Goal: Task Accomplishment & Management: Use online tool/utility

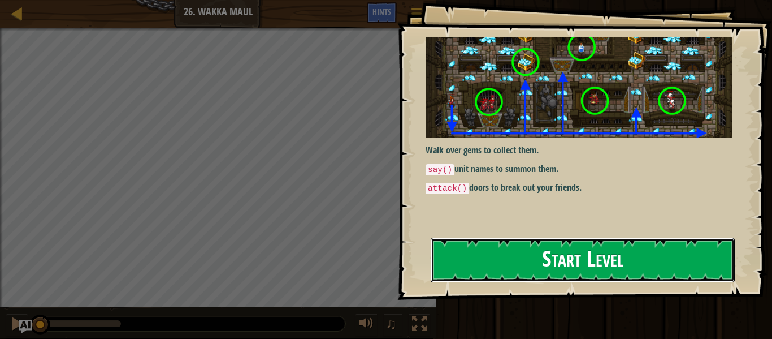
click at [621, 264] on button "Start Level" at bounding box center [583, 259] width 304 height 45
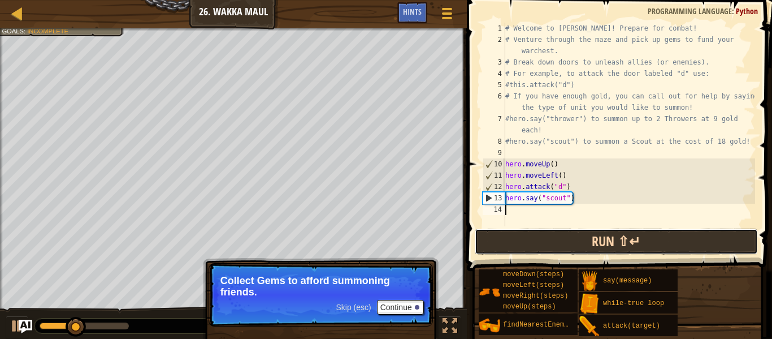
click at [621, 245] on button "Run ⇧↵" at bounding box center [616, 241] width 283 height 26
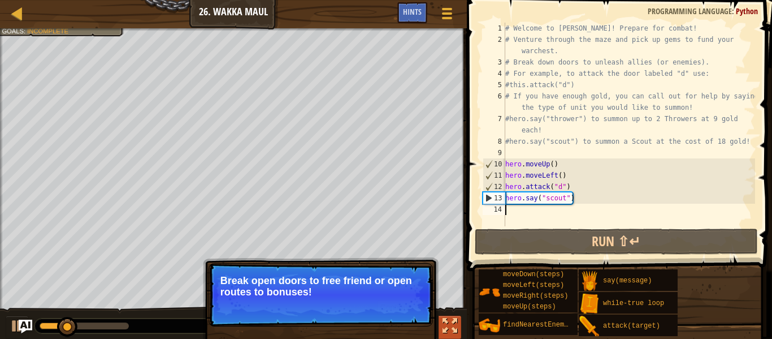
click at [450, 319] on div at bounding box center [450, 325] width 15 height 15
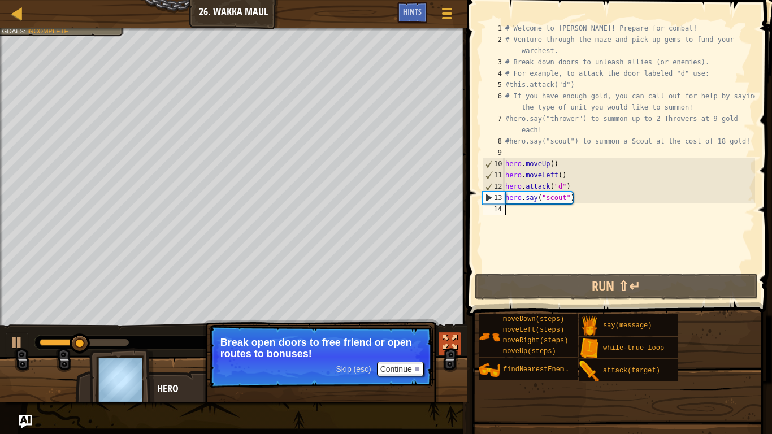
click at [452, 338] on div at bounding box center [450, 342] width 15 height 15
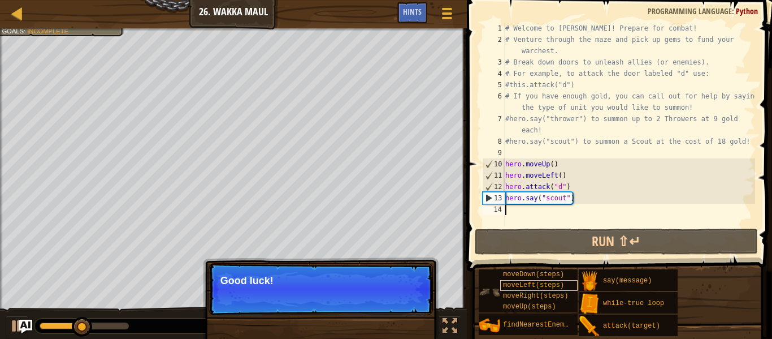
click at [556, 283] on span "moveLeft(steps)" at bounding box center [533, 285] width 61 height 8
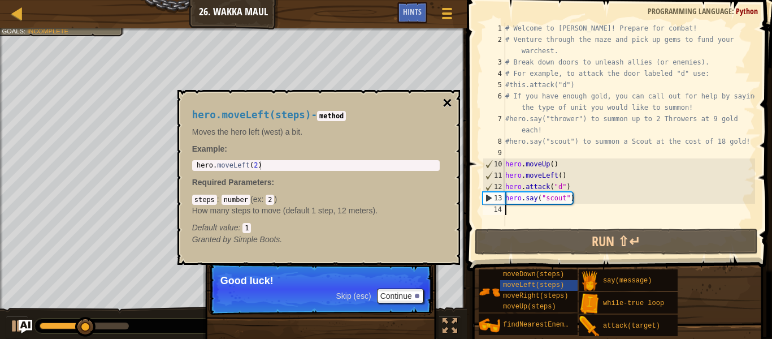
click at [446, 103] on button "×" at bounding box center [447, 103] width 9 height 16
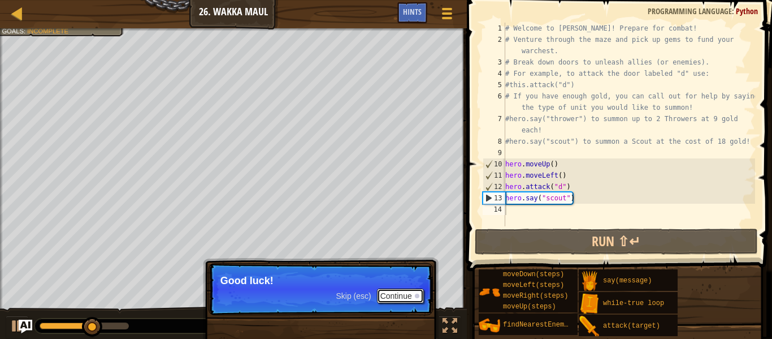
click at [405, 297] on button "Continue" at bounding box center [400, 295] width 47 height 15
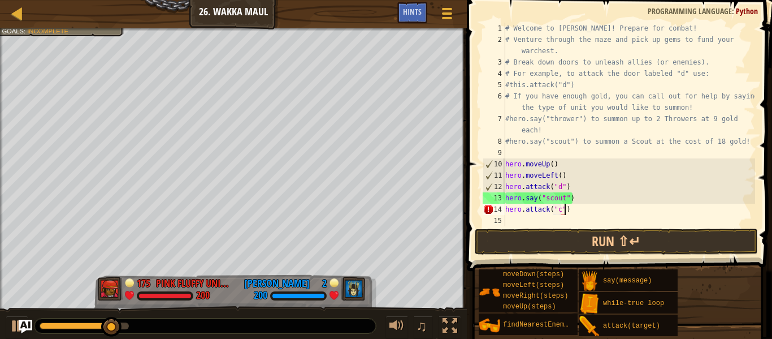
scroll to position [5, 8]
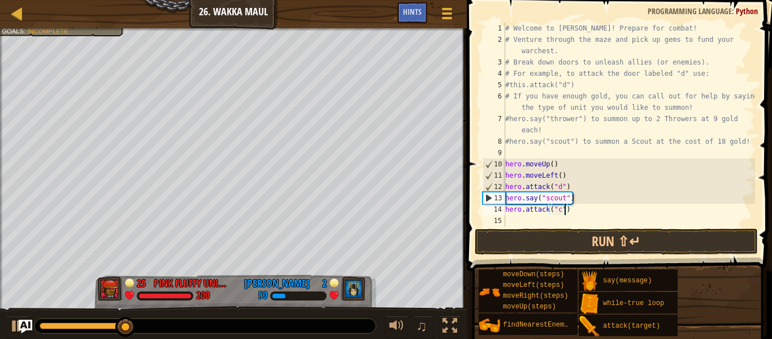
click at [584, 184] on div "# Welcome to [PERSON_NAME]! Prepare for combat! # Venture through the maze and …" at bounding box center [629, 136] width 252 height 226
type textarea "hero.attack("d")"
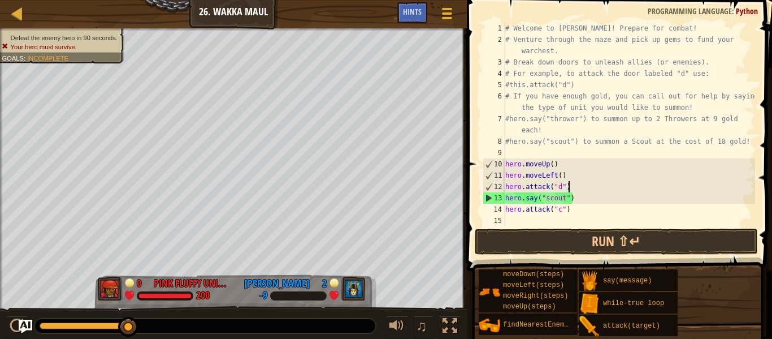
scroll to position [5, 0]
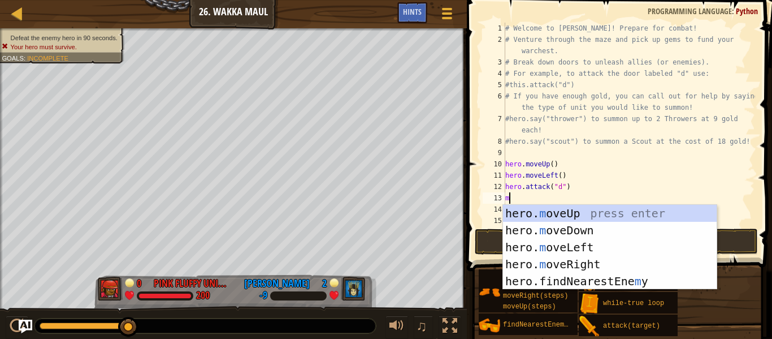
type textarea "mov"
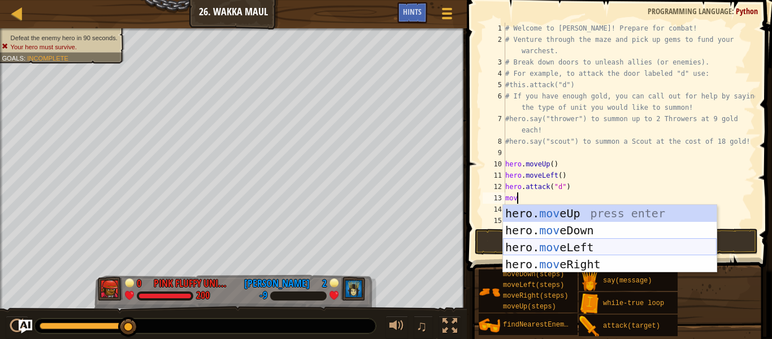
click at [621, 249] on div "hero. mov eUp press enter hero. mov eDown press enter hero. mov eLeft press ent…" at bounding box center [610, 256] width 214 height 102
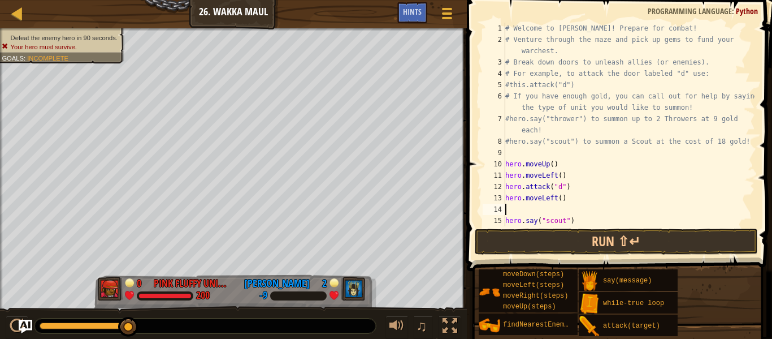
scroll to position [5, 0]
click at [560, 200] on div "# Welcome to [PERSON_NAME]! Prepare for combat! # Venture through the maze and …" at bounding box center [629, 136] width 252 height 226
type textarea "hero.moveLeft(3)"
click at [565, 213] on div "# Welcome to [PERSON_NAME]! Prepare for combat! # Venture through the maze and …" at bounding box center [629, 136] width 252 height 226
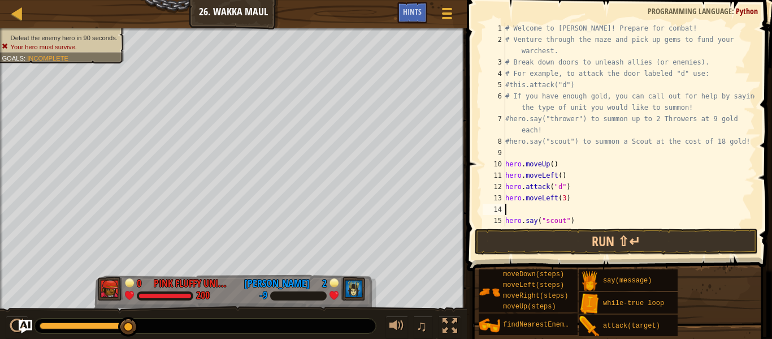
scroll to position [23, 0]
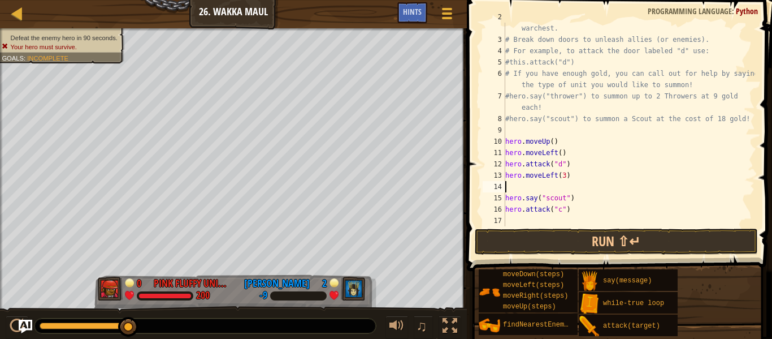
click at [598, 212] on div "# Venture through the maze and pick up gems to fund your warchest. # Break down…" at bounding box center [629, 129] width 252 height 237
type textarea "hero.attack("c")"
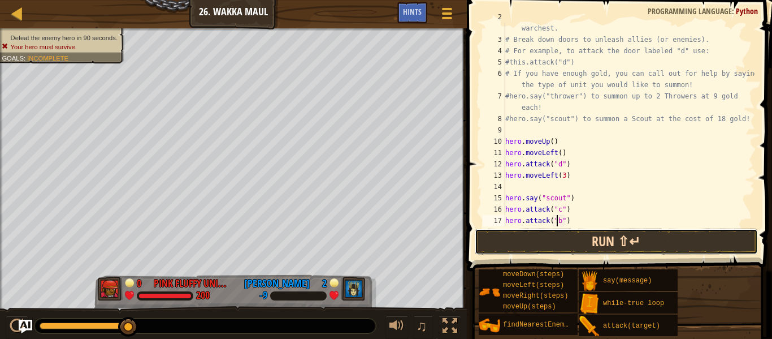
click at [634, 249] on button "Run ⇧↵" at bounding box center [616, 241] width 283 height 26
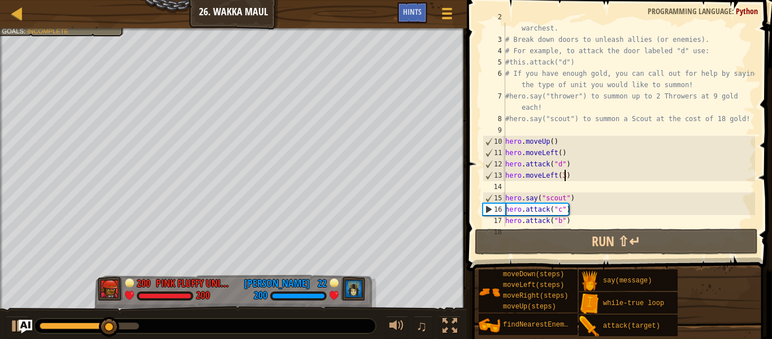
click at [564, 175] on div "# Venture through the maze and pick up gems to fund your warchest. # Break down…" at bounding box center [629, 129] width 252 height 237
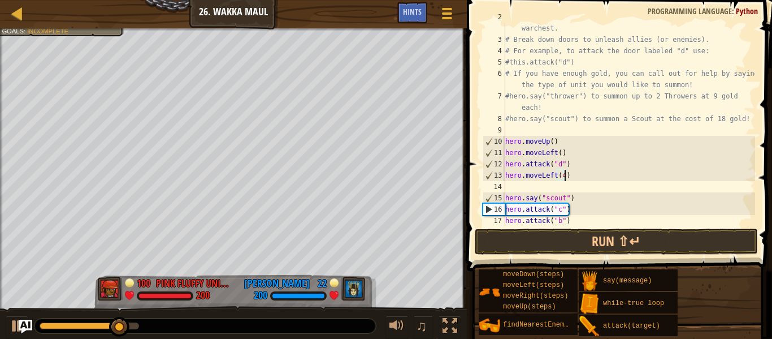
scroll to position [5, 8]
type textarea "hero.moveLeft(4)"
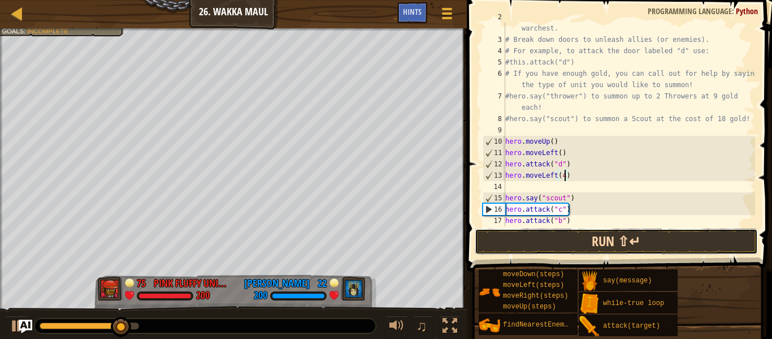
click at [651, 230] on button "Run ⇧↵" at bounding box center [616, 241] width 283 height 26
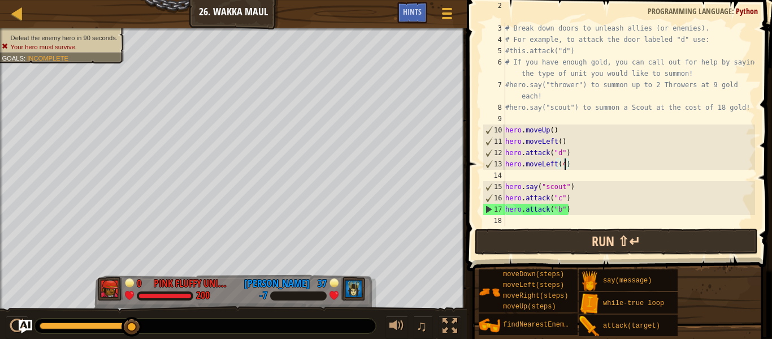
scroll to position [33, 0]
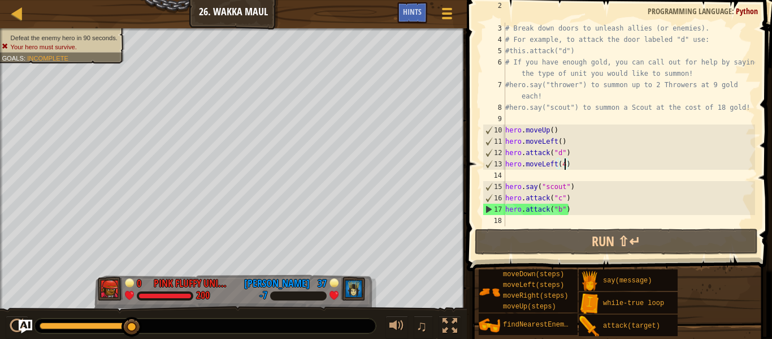
click at [565, 225] on div "# Venture through the maze and pick up gems to fund your warchest. # Break down…" at bounding box center [629, 118] width 252 height 237
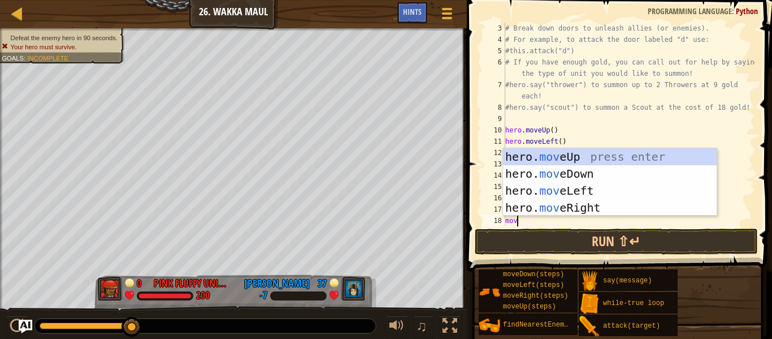
type textarea "move"
click at [586, 189] on div "hero. move Up press enter hero. move Down press enter hero. move Left press ent…" at bounding box center [610, 199] width 214 height 102
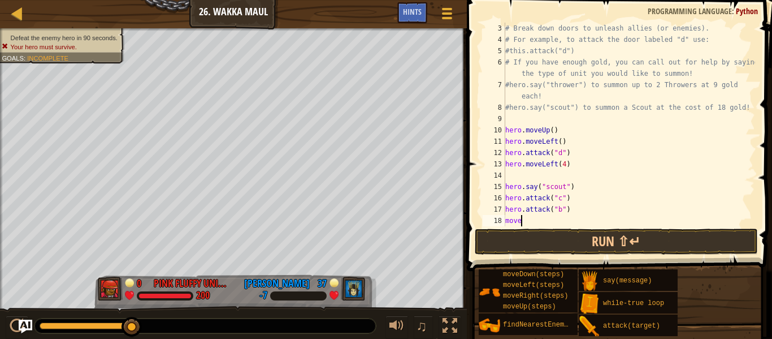
scroll to position [5, 0]
click at [558, 217] on div "# Break down doors to unleash allies (or enemies). # For example, to attack the…" at bounding box center [629, 136] width 252 height 226
click at [579, 221] on div "# Break down doors to unleash allies (or enemies). # For example, to attack the…" at bounding box center [629, 136] width 252 height 226
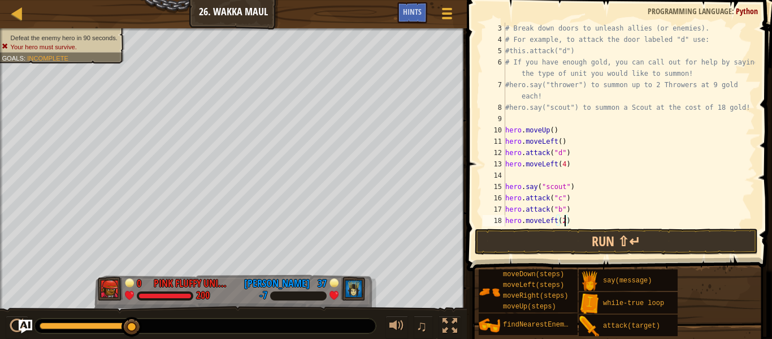
click at [580, 221] on div "# Break down doors to unleash allies (or enemies). # For example, to attack the…" at bounding box center [629, 136] width 252 height 226
type textarea "hero.moveLeft(2)"
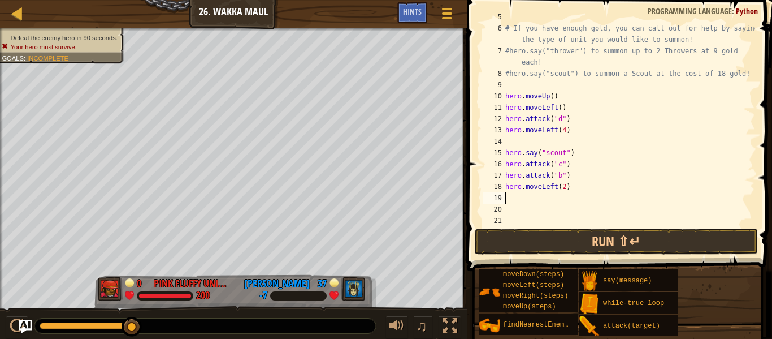
scroll to position [67, 0]
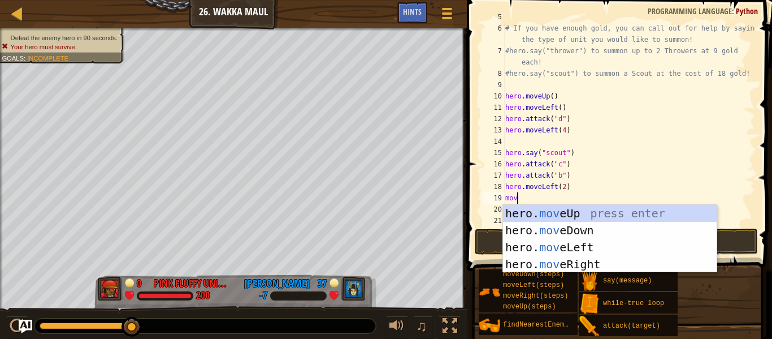
type textarea "move"
click at [572, 234] on div "hero. move Up press enter hero. move Down press enter hero. move Left press ent…" at bounding box center [610, 256] width 214 height 102
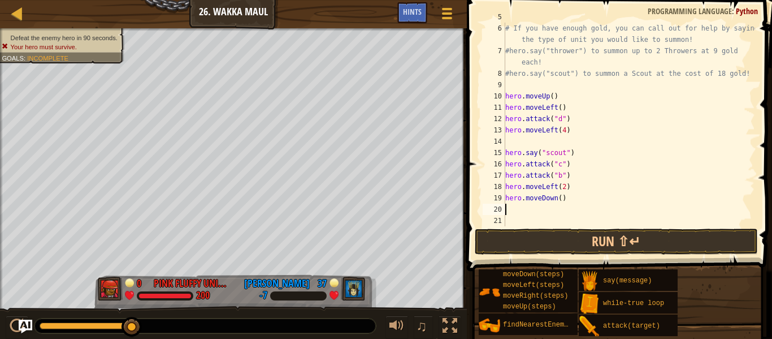
scroll to position [5, 0]
click at [561, 197] on div "#this.attack("d") # If you have enough gold, you can call out for help by sayin…" at bounding box center [629, 124] width 252 height 226
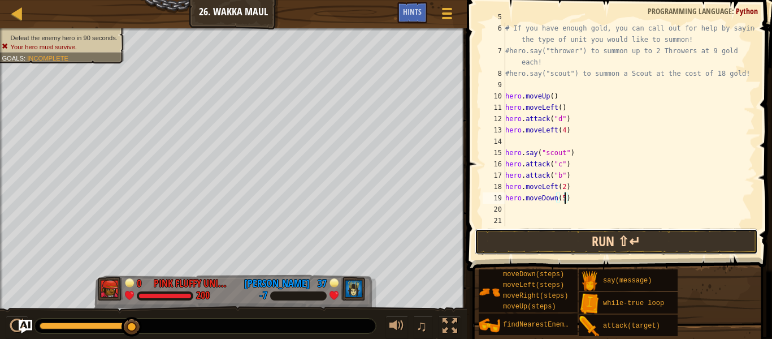
click at [634, 243] on button "Run ⇧↵" at bounding box center [616, 241] width 283 height 26
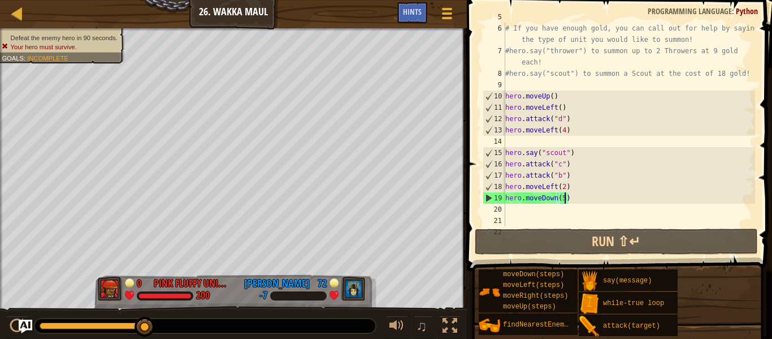
click at [580, 187] on div "#this.attack("d") # If you have enough gold, you can call out for help by sayin…" at bounding box center [629, 124] width 252 height 226
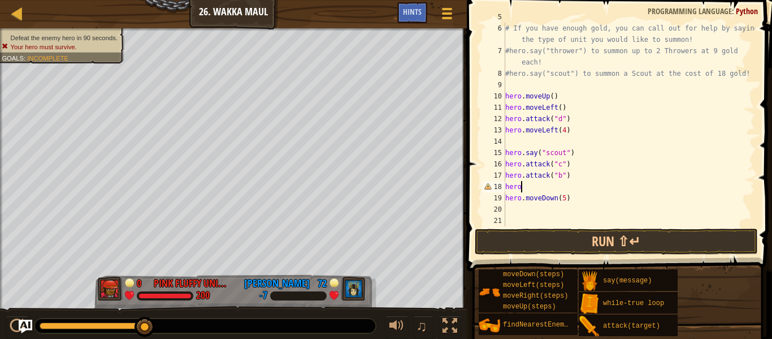
scroll to position [5, 1]
type textarea "h"
click at [588, 200] on div "#this.attack("d") # If you have enough gold, you can call out for help by sayin…" at bounding box center [629, 124] width 252 height 226
type textarea "h"
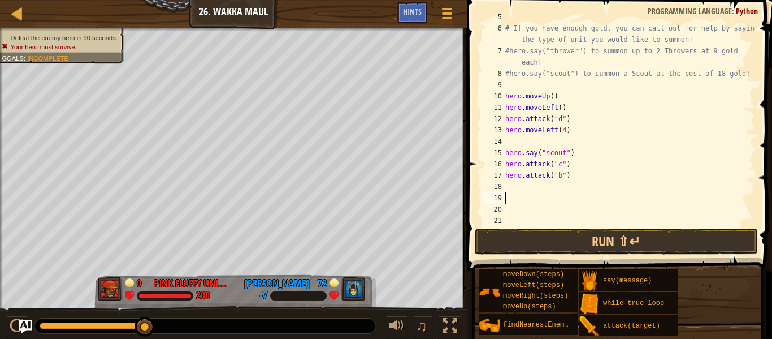
click at [550, 187] on div "#this.attack("d") # If you have enough gold, you can call out for help by sayin…" at bounding box center [629, 124] width 252 height 226
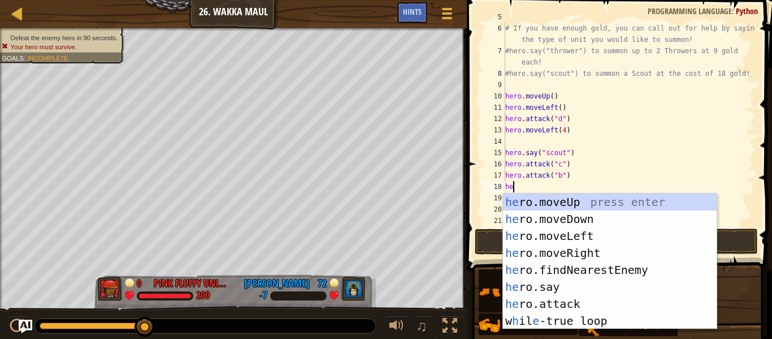
type textarea "hero"
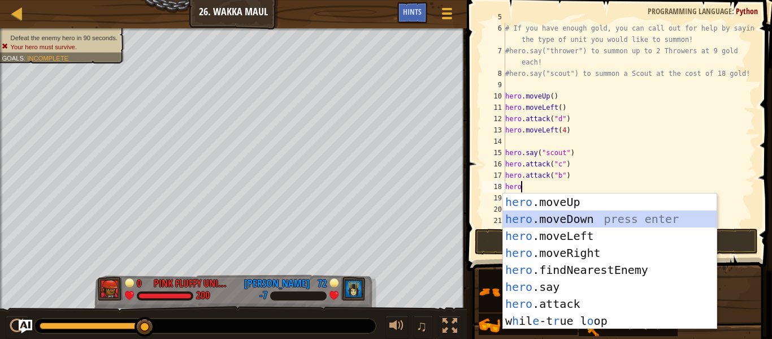
click at [577, 218] on div "hero .moveUp press enter hero .moveDown press enter hero .moveLeft press enter …" at bounding box center [610, 278] width 214 height 170
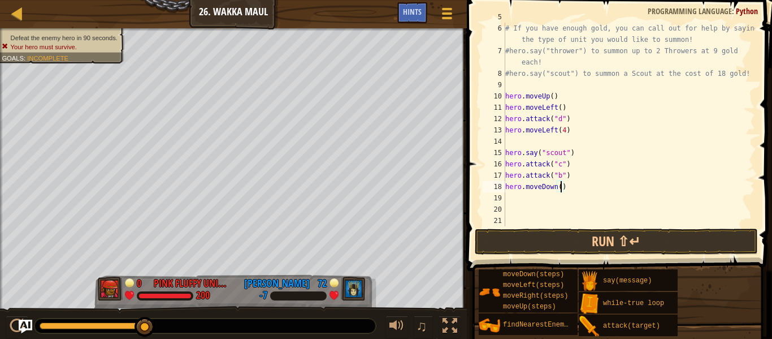
click at [560, 187] on div "#this.attack("d") # If you have enough gold, you can call out for help by sayin…" at bounding box center [629, 124] width 252 height 226
type textarea "hero.moveDown()"
click at [659, 204] on div "#this.attack("d") # If you have enough gold, you can call out for help by sayin…" at bounding box center [629, 124] width 252 height 226
click at [653, 196] on div "#this.attack("d") # If you have enough gold, you can call out for help by sayin…" at bounding box center [629, 124] width 252 height 226
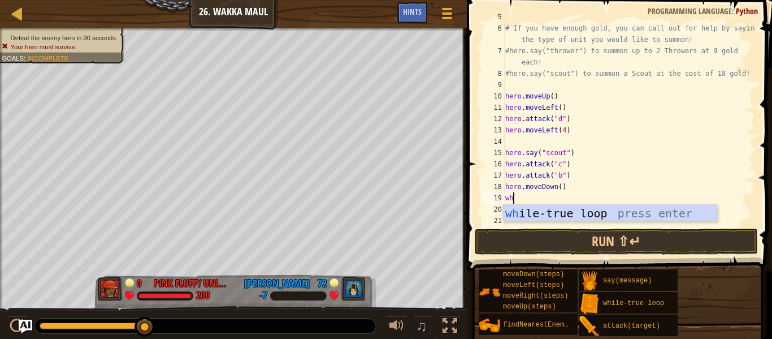
type textarea "whiu"
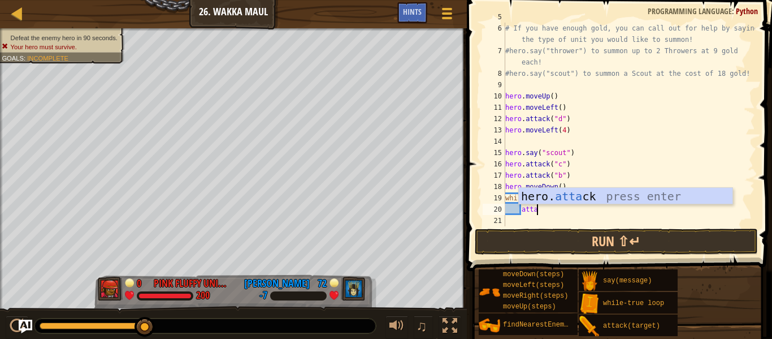
scroll to position [5, 4]
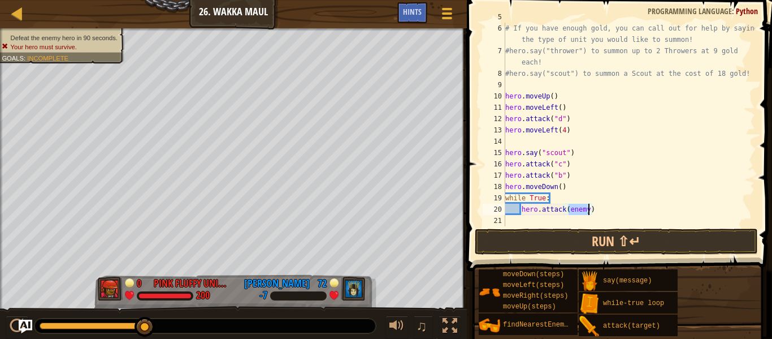
click at [576, 197] on div "#this.attack("d") # If you have enough gold, you can call out for help by sayin…" at bounding box center [629, 124] width 252 height 226
type textarea "while True:"
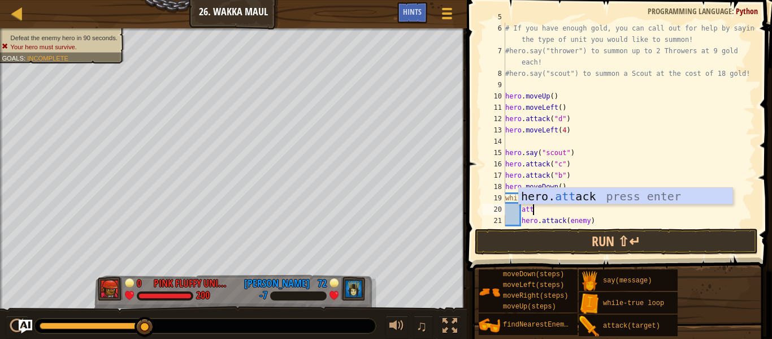
type textarea "a"
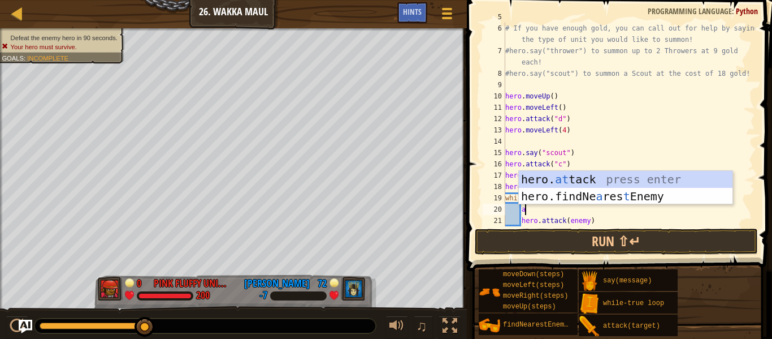
scroll to position [5, 2]
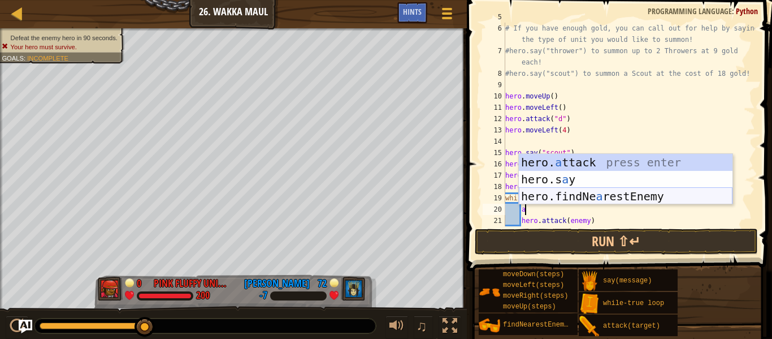
click at [588, 195] on div "hero. a ttack press enter hero.s a y press enter hero.findNe a restEnemy press …" at bounding box center [626, 196] width 214 height 85
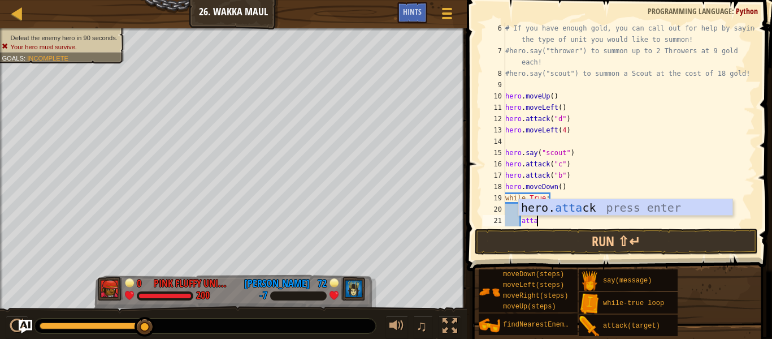
scroll to position [5, 5]
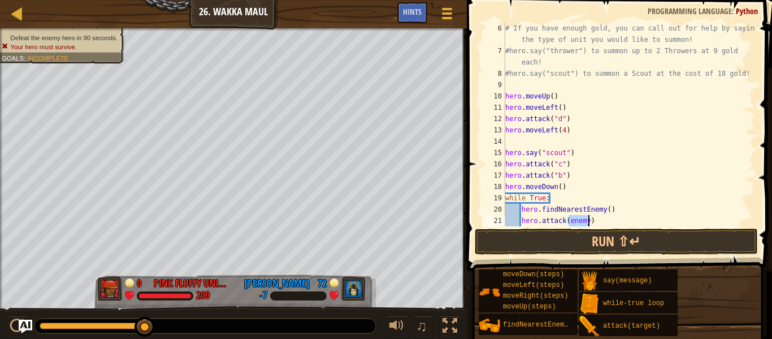
click at [603, 220] on div "# If you have enough gold, you can call out for help by saying the type of unit…" at bounding box center [629, 141] width 252 height 237
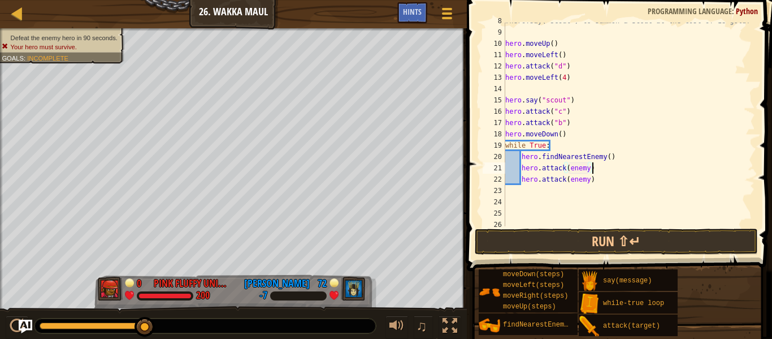
scroll to position [120, 0]
click at [593, 232] on button "Run ⇧↵" at bounding box center [616, 241] width 283 height 26
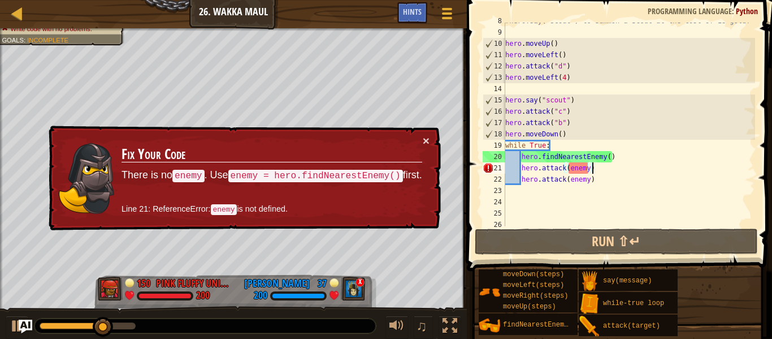
click at [525, 158] on div "#hero.say("scout") to summon a Scout at the cost of 18 gold! hero . moveUp ( ) …" at bounding box center [629, 128] width 252 height 226
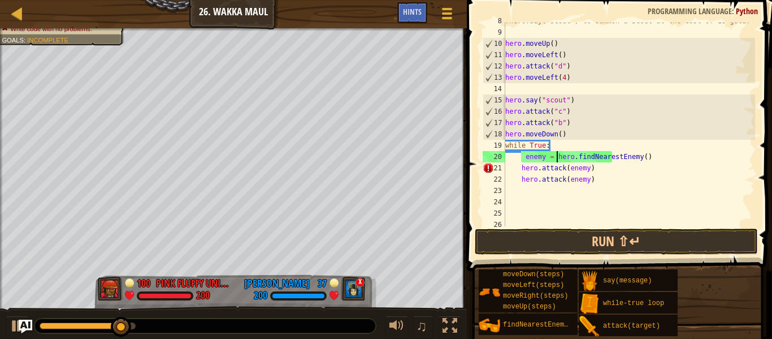
scroll to position [5, 8]
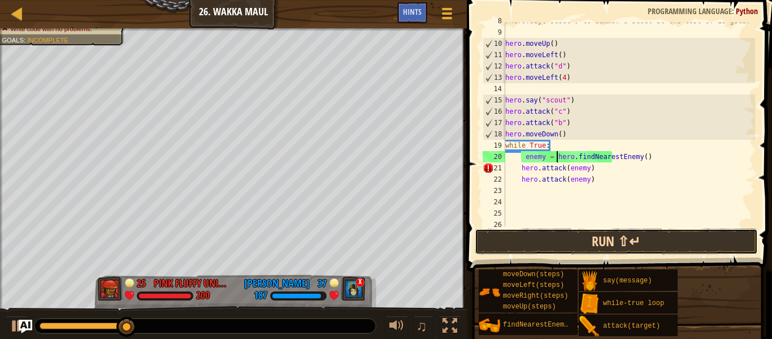
click at [671, 241] on button "Run ⇧↵" at bounding box center [616, 241] width 283 height 26
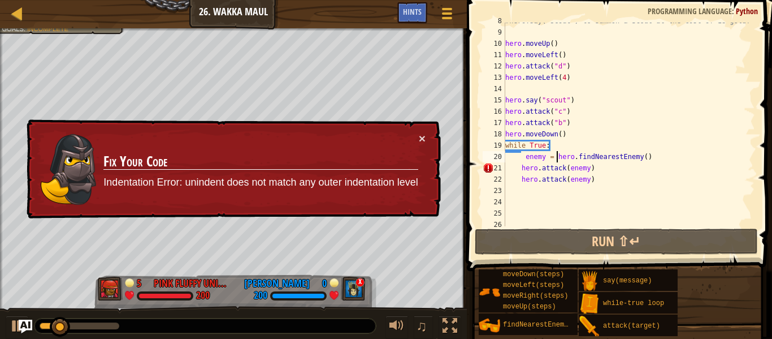
click at [522, 158] on div "#hero.say("scout") to summon a Scout at the cost of 18 gold! hero . moveUp ( ) …" at bounding box center [629, 128] width 252 height 226
click at [520, 156] on div "#hero.say("scout") to summon a Scout at the cost of 18 gold! hero . moveUp ( ) …" at bounding box center [629, 128] width 252 height 226
click at [528, 156] on div "#hero.say("scout") to summon a Scout at the cost of 18 gold! hero . moveUp ( ) …" at bounding box center [629, 128] width 252 height 226
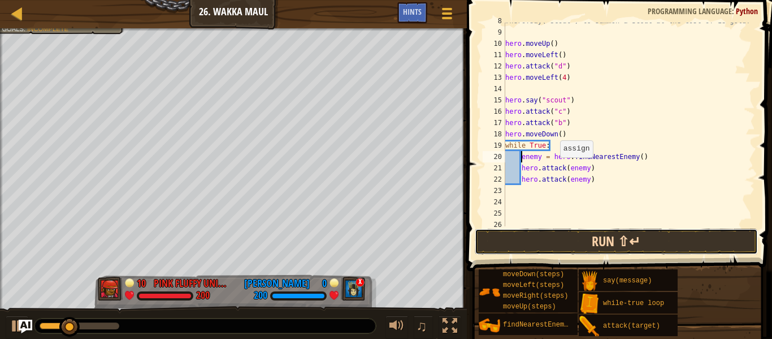
click at [640, 236] on button "Run ⇧↵" at bounding box center [616, 241] width 283 height 26
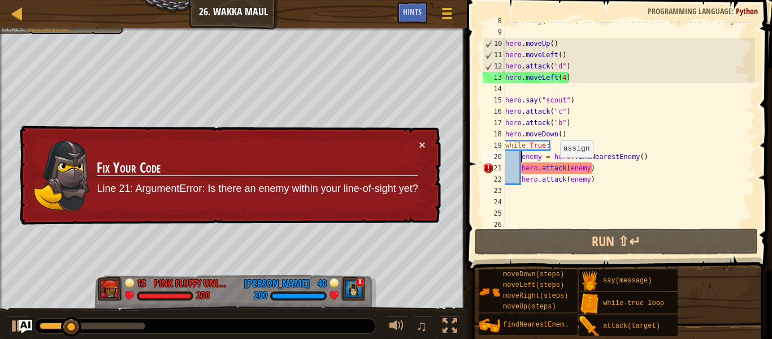
click at [587, 135] on div "#hero.say("scout") to summon a Scout at the cost of 18 gold! hero . moveUp ( ) …" at bounding box center [629, 128] width 252 height 226
type textarea "hero.moveDown()"
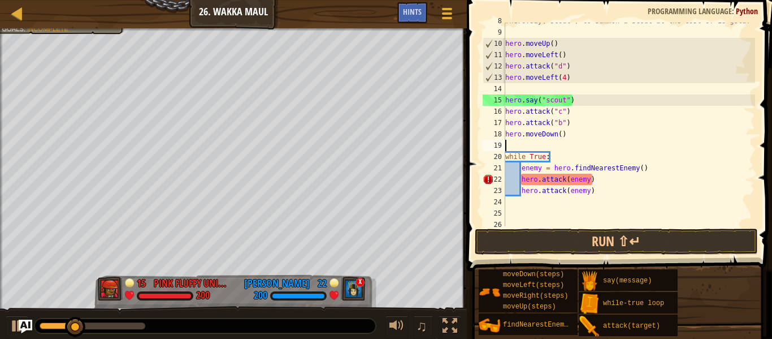
scroll to position [5, 0]
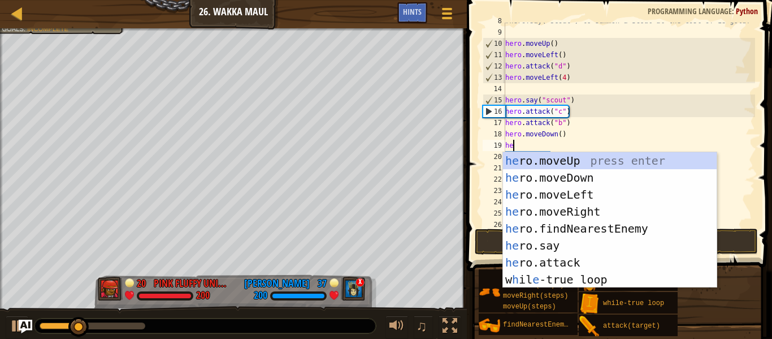
type textarea "hero"
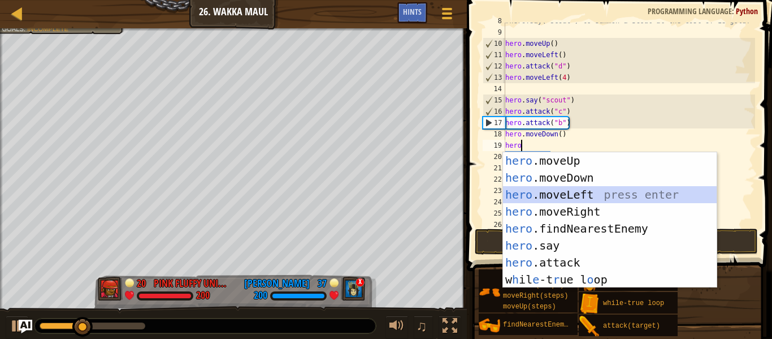
click at [562, 188] on div "hero .moveUp press enter hero .moveDown press enter hero .moveLeft press enter …" at bounding box center [610, 237] width 214 height 170
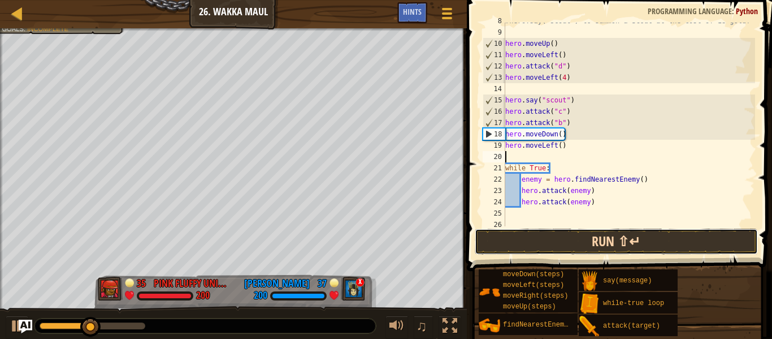
click at [657, 240] on button "Run ⇧↵" at bounding box center [616, 241] width 283 height 26
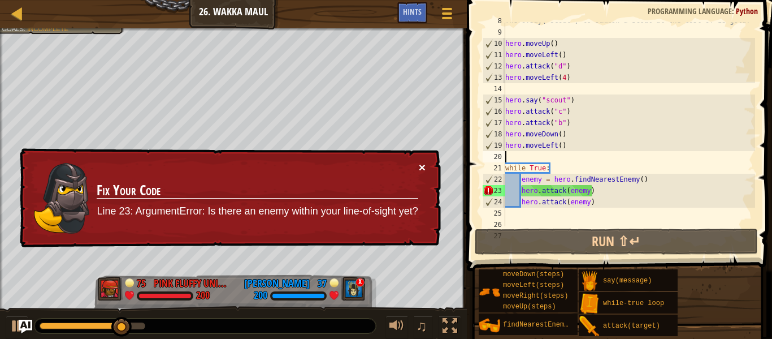
click at [422, 169] on button "×" at bounding box center [422, 167] width 7 height 12
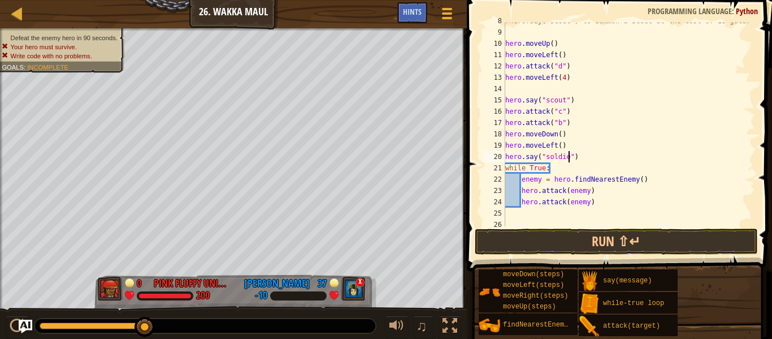
scroll to position [5, 10]
click at [665, 249] on button "Run ⇧↵" at bounding box center [616, 241] width 283 height 26
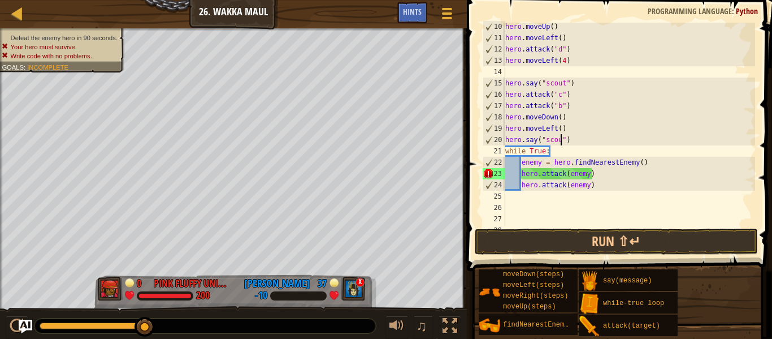
scroll to position [5, 8]
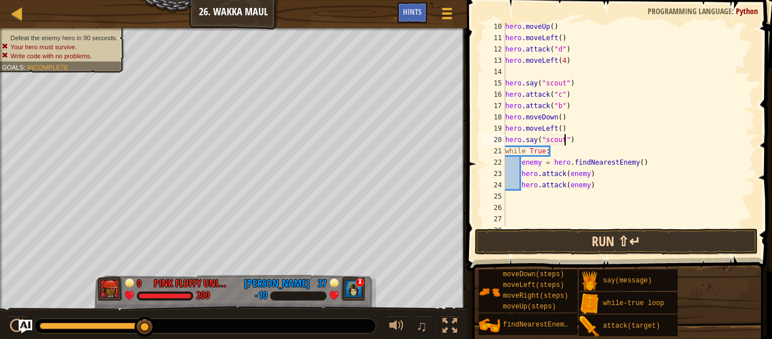
type textarea "hero.say("scout")"
click at [632, 246] on button "Run ⇧↵" at bounding box center [616, 241] width 283 height 26
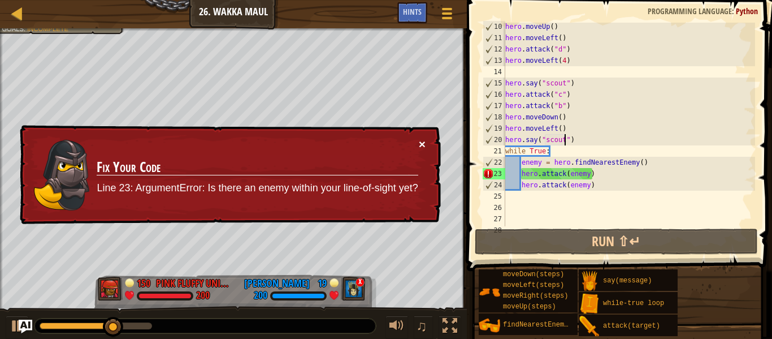
click at [424, 138] on button "×" at bounding box center [422, 144] width 7 height 12
